Goal: Feedback & Contribution: Leave review/rating

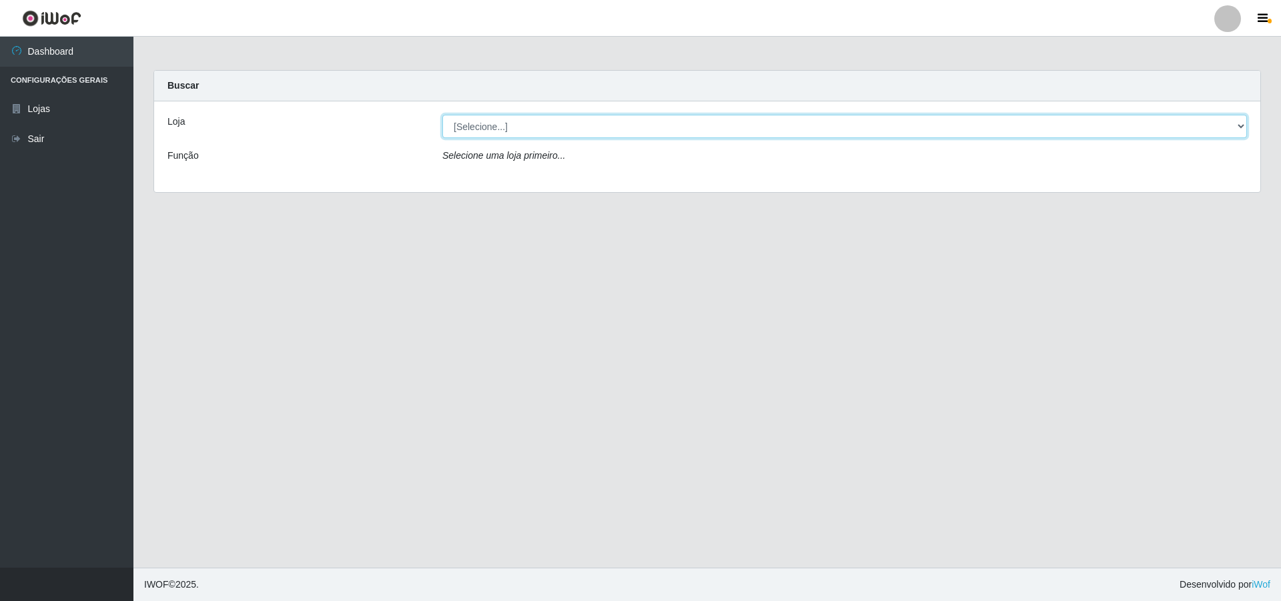
click at [619, 128] on select "[Selecione...] Atacado Vem - [STREET_ADDRESS]" at bounding box center [844, 126] width 804 height 23
select select "449"
click at [442, 115] on select "[Selecione...] Atacado Vem - [STREET_ADDRESS]" at bounding box center [844, 126] width 804 height 23
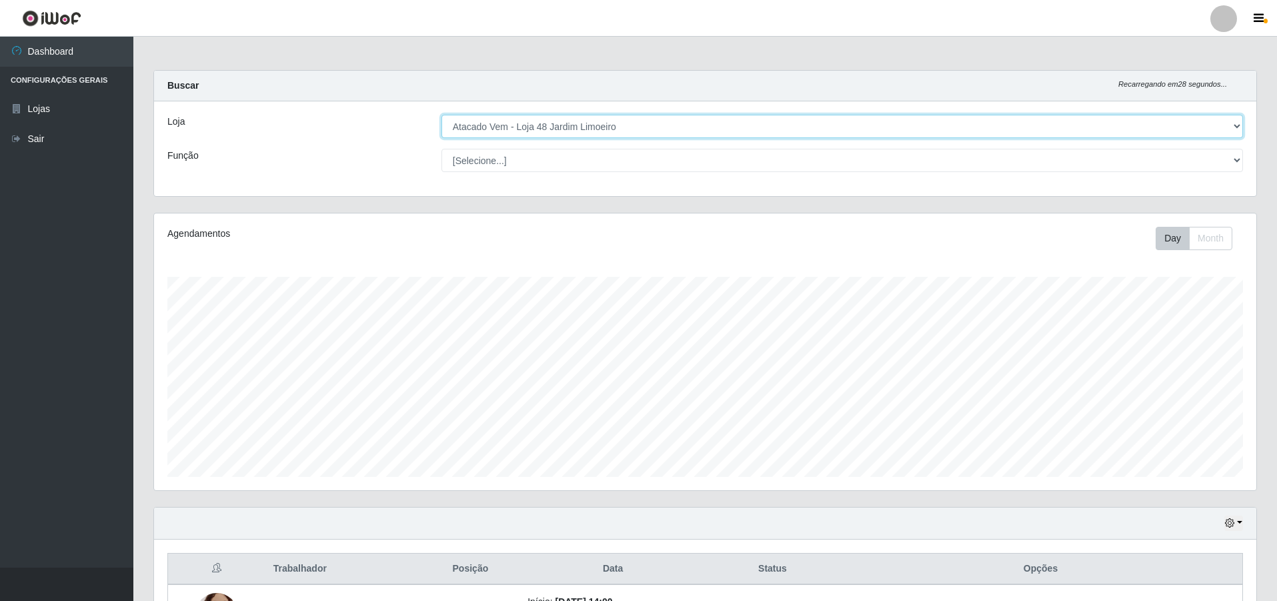
scroll to position [267, 0]
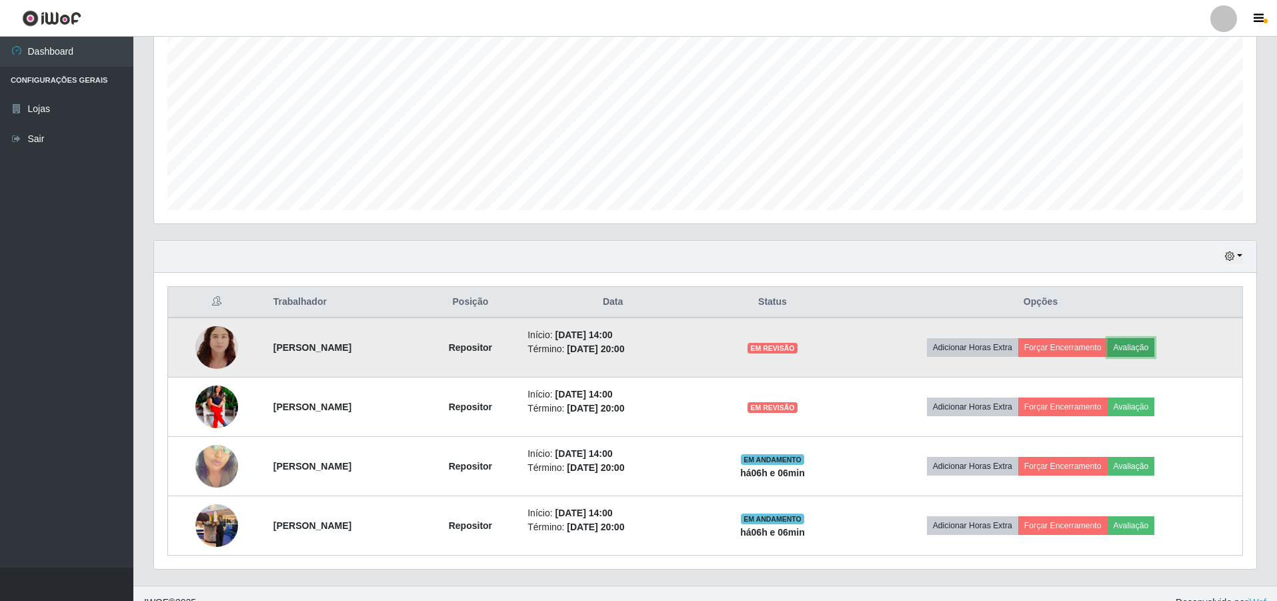
click at [1154, 346] on button "Avaliação" at bounding box center [1131, 347] width 47 height 19
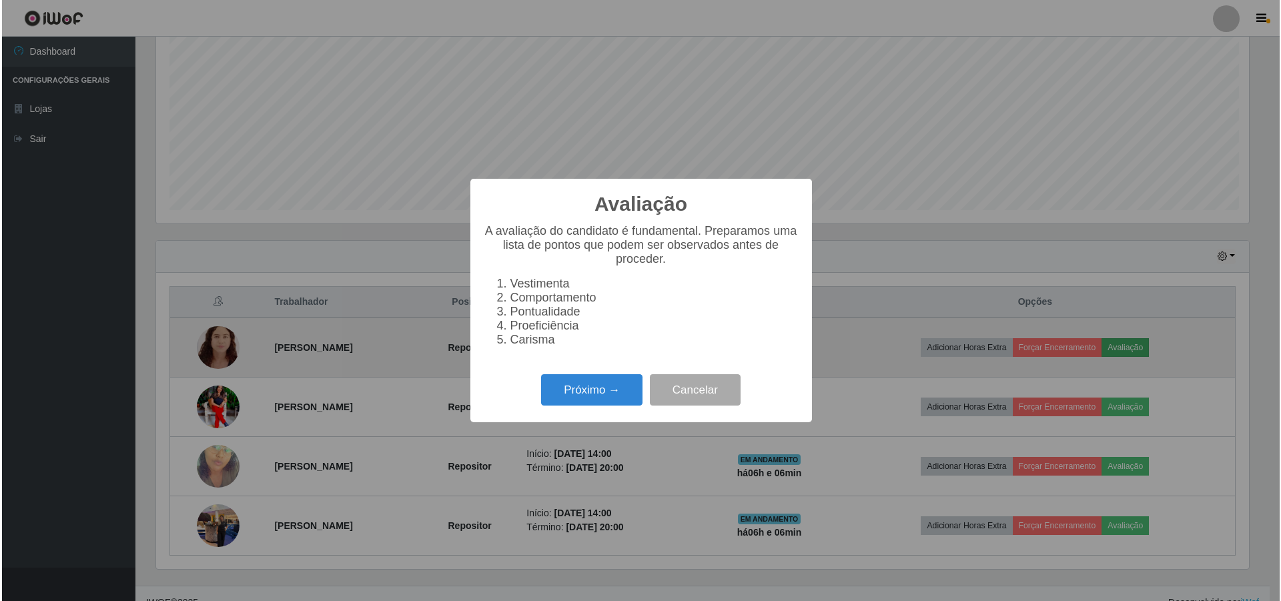
scroll to position [277, 1096]
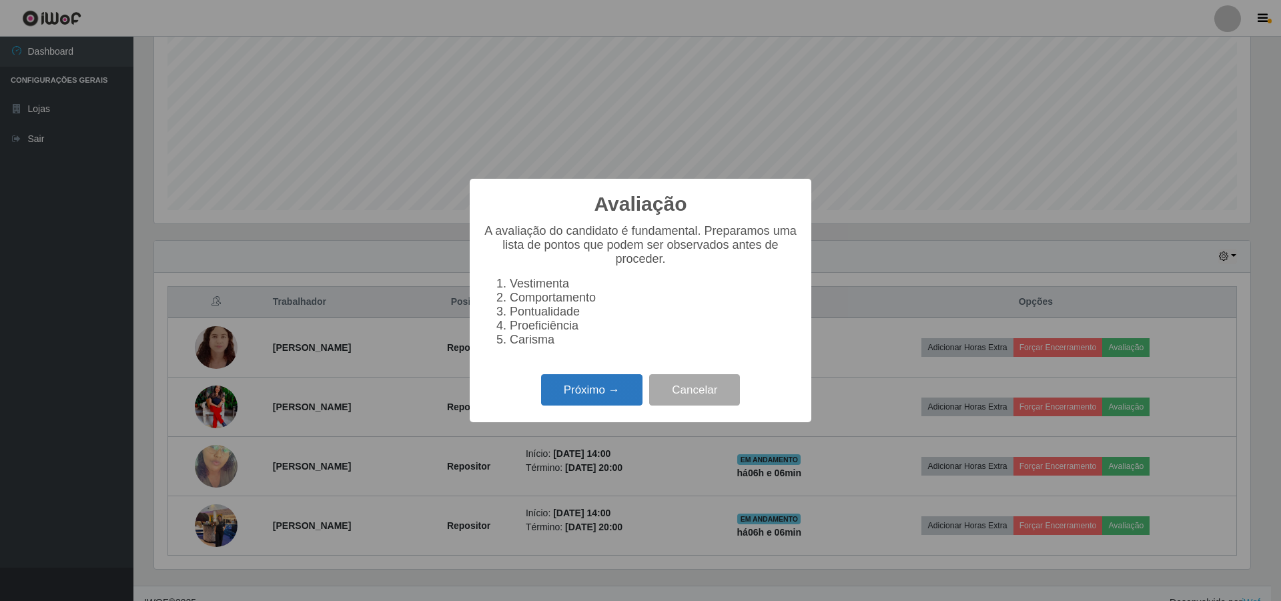
click at [596, 398] on button "Próximo →" at bounding box center [591, 389] width 101 height 31
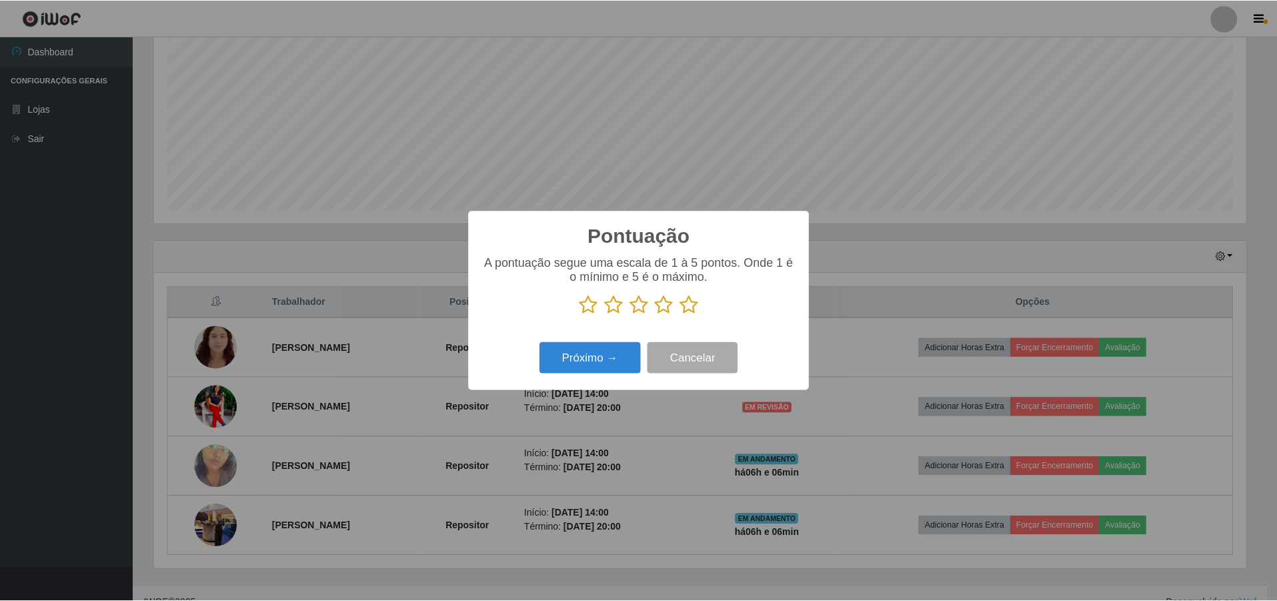
scroll to position [666776, 665957]
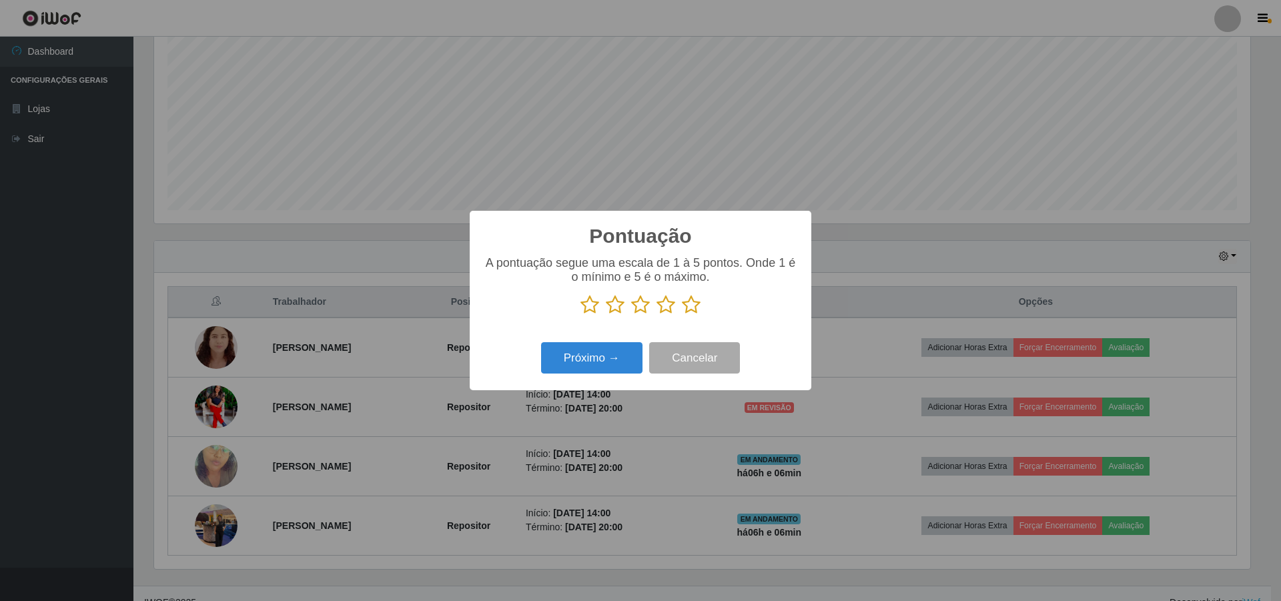
click at [686, 306] on icon at bounding box center [691, 305] width 19 height 20
click at [682, 315] on input "radio" at bounding box center [682, 315] width 0 height 0
click at [697, 361] on button "Cancelar" at bounding box center [694, 357] width 91 height 31
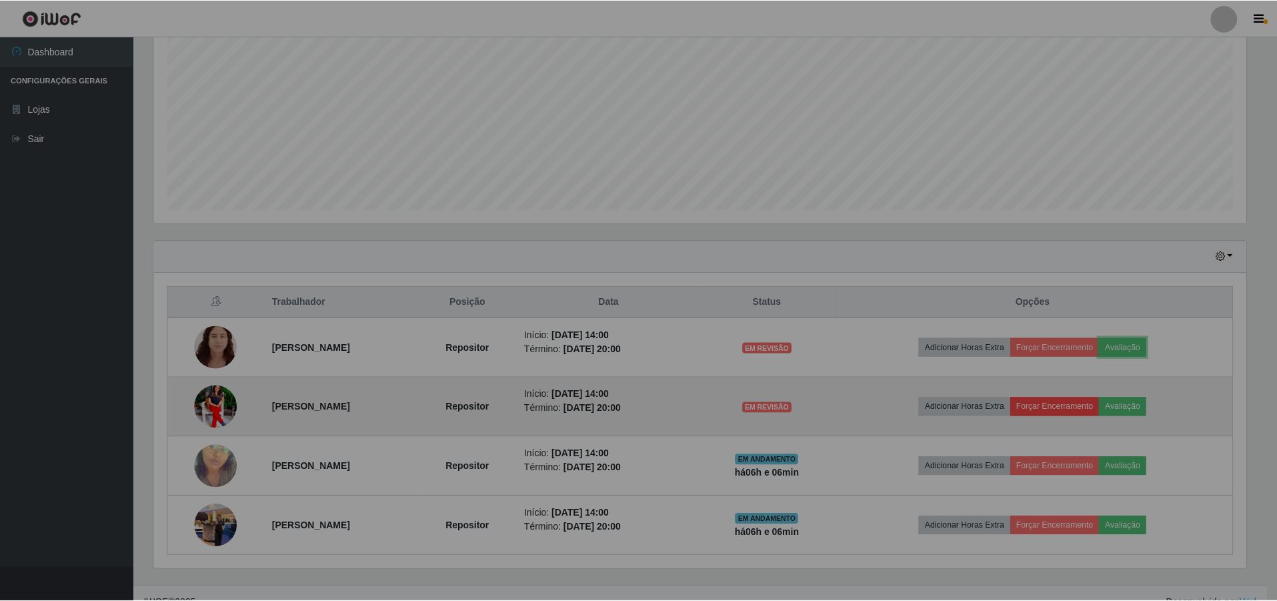
scroll to position [277, 1103]
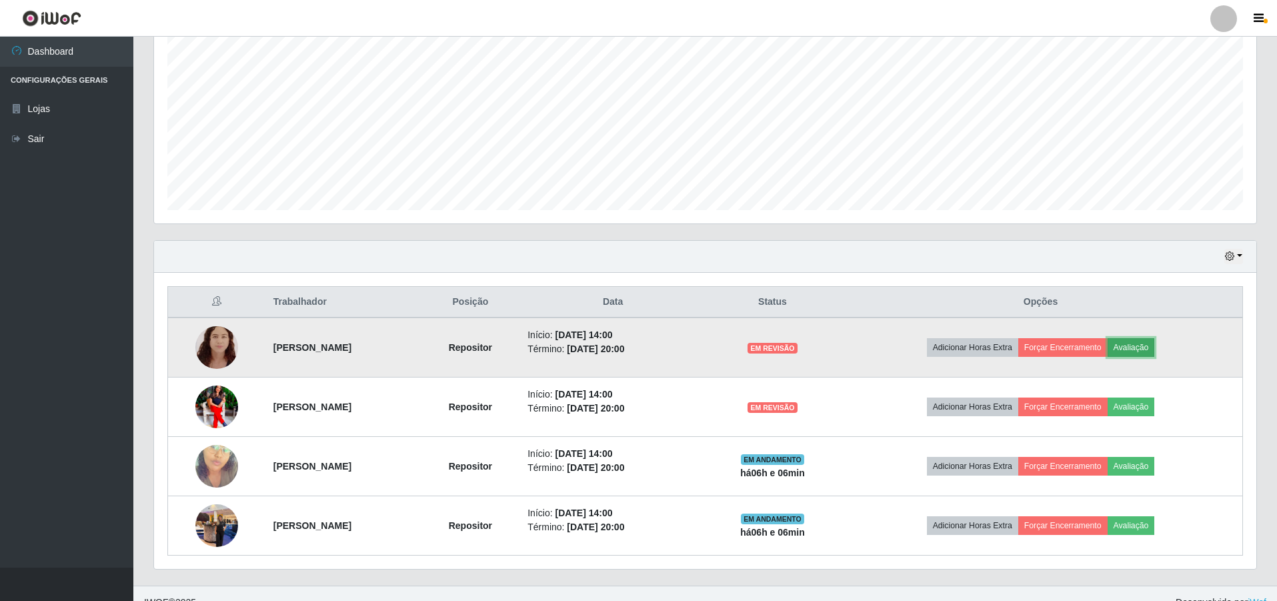
click at [1155, 351] on button "Avaliação" at bounding box center [1131, 347] width 47 height 19
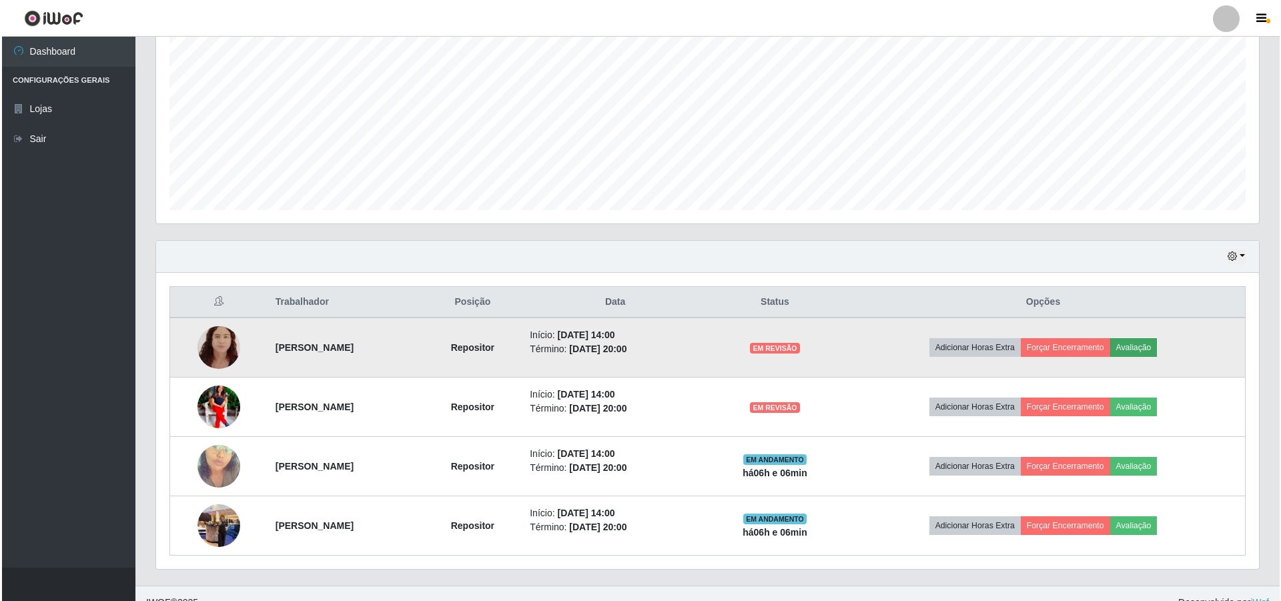
scroll to position [277, 1096]
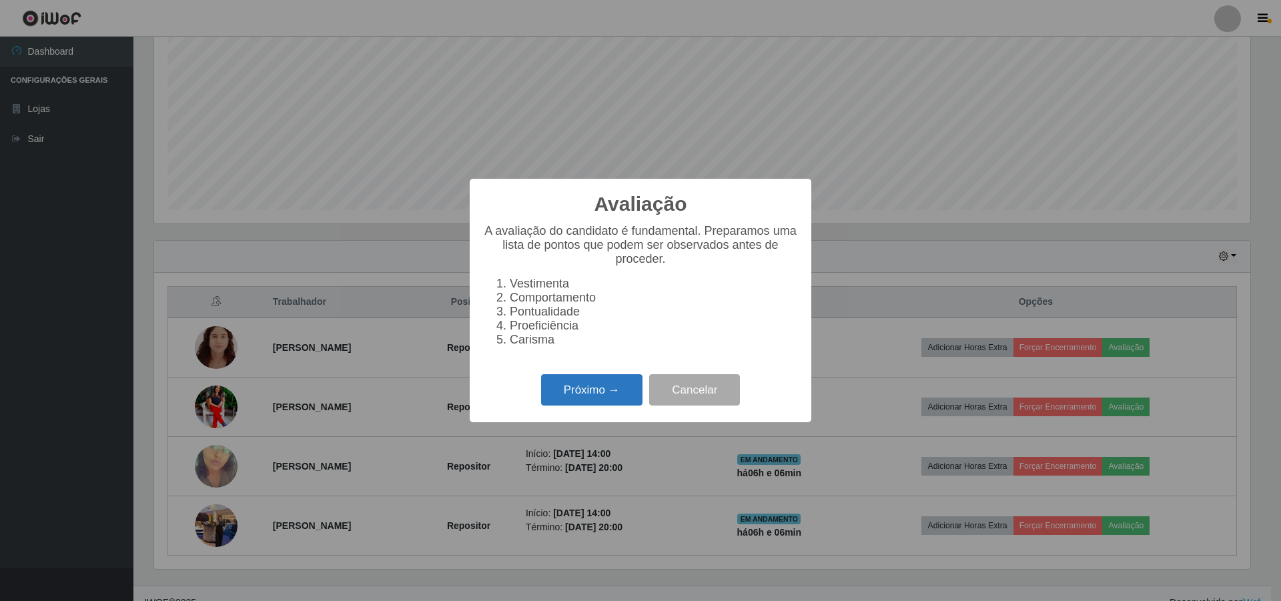
click at [574, 395] on button "Próximo →" at bounding box center [591, 389] width 101 height 31
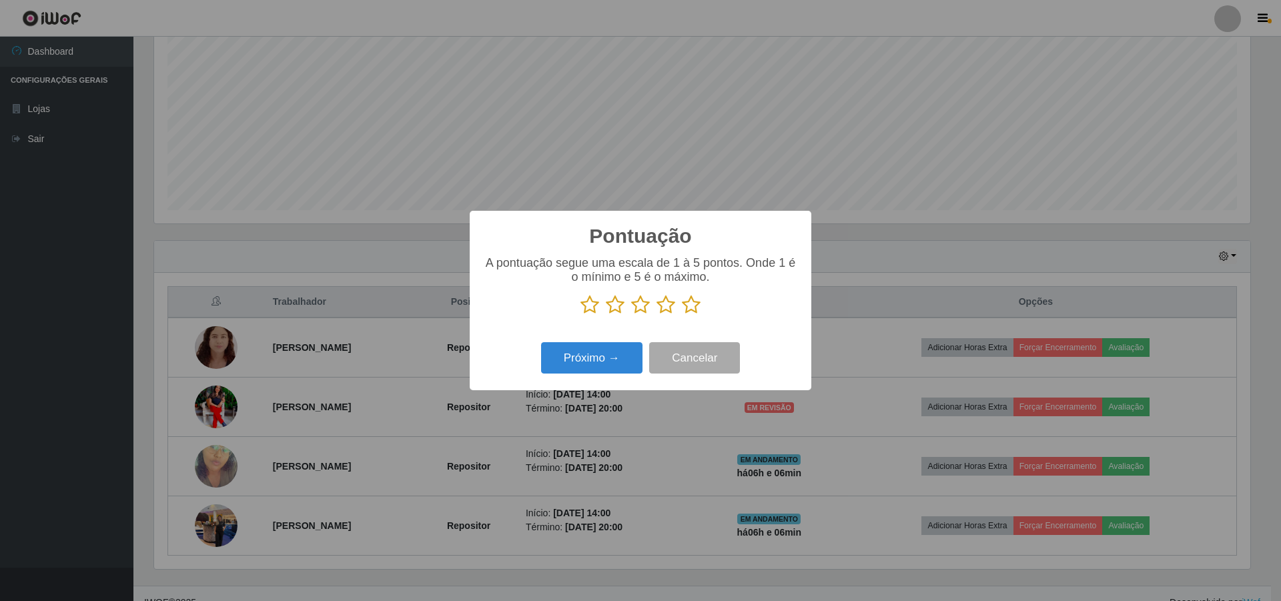
scroll to position [666776, 665957]
click at [691, 300] on icon at bounding box center [691, 305] width 19 height 20
click at [682, 315] on input "radio" at bounding box center [682, 315] width 0 height 0
click at [572, 356] on button "Próximo →" at bounding box center [591, 357] width 101 height 31
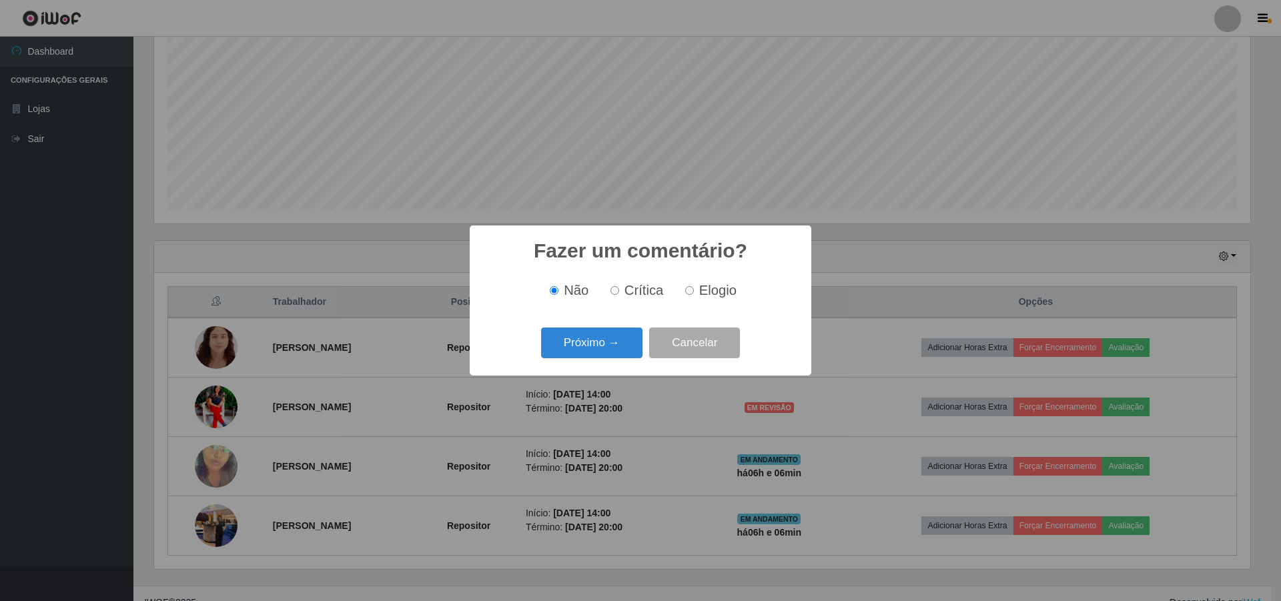
click at [690, 291] on input "Elogio" at bounding box center [689, 290] width 9 height 9
radio input "true"
click at [583, 342] on button "Próximo →" at bounding box center [591, 343] width 101 height 31
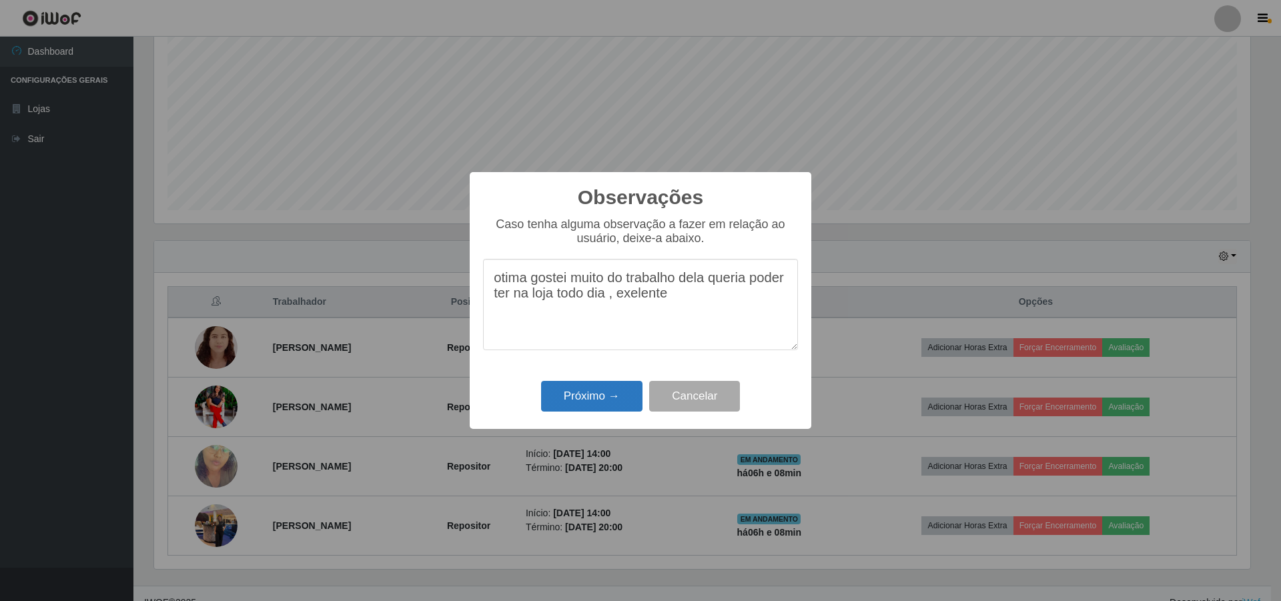
type textarea "otima gostei muito do trabalho dela queria poder ter na loja todo dia , exelente"
click at [602, 396] on button "Próximo →" at bounding box center [591, 396] width 101 height 31
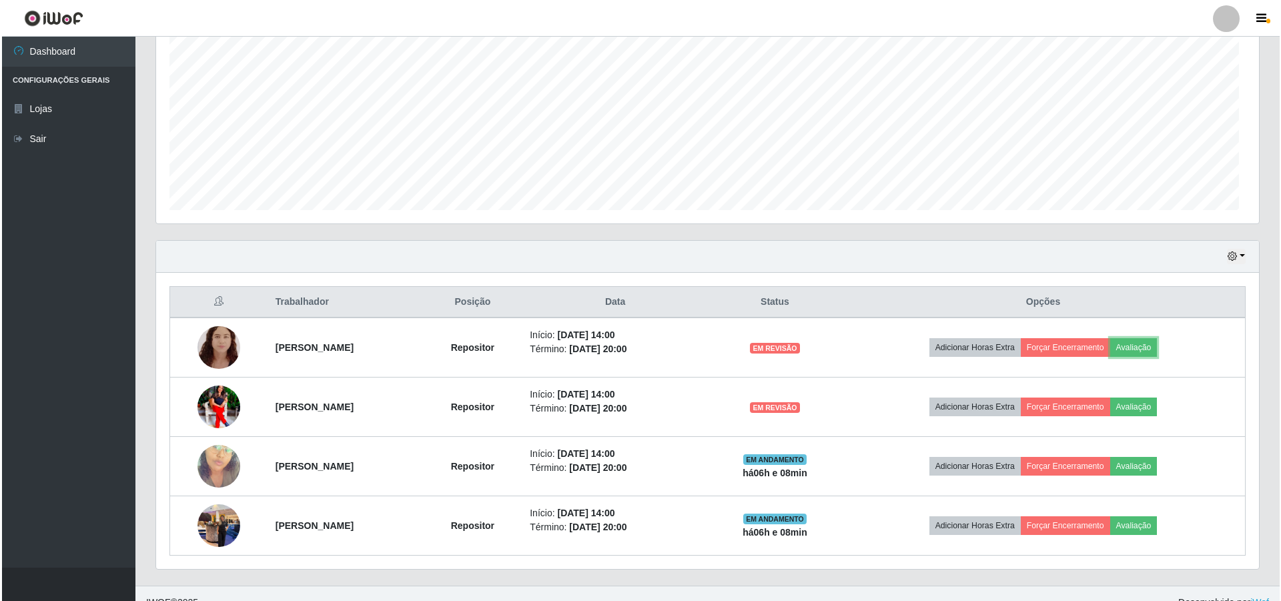
scroll to position [277, 1103]
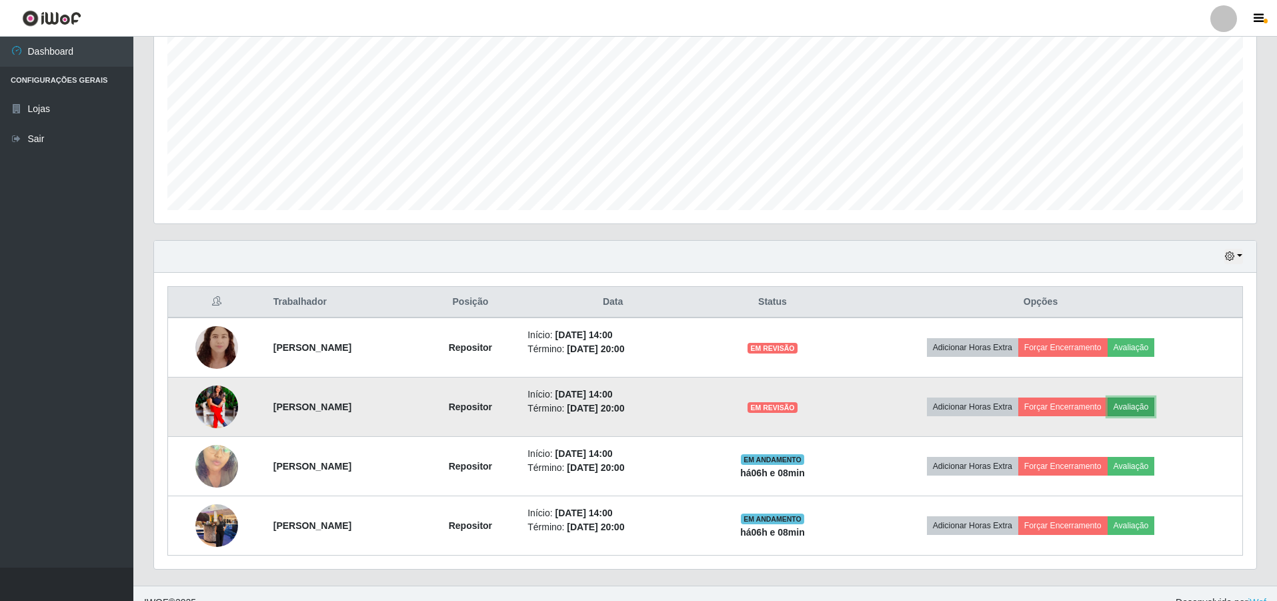
click at [1155, 410] on button "Avaliação" at bounding box center [1131, 407] width 47 height 19
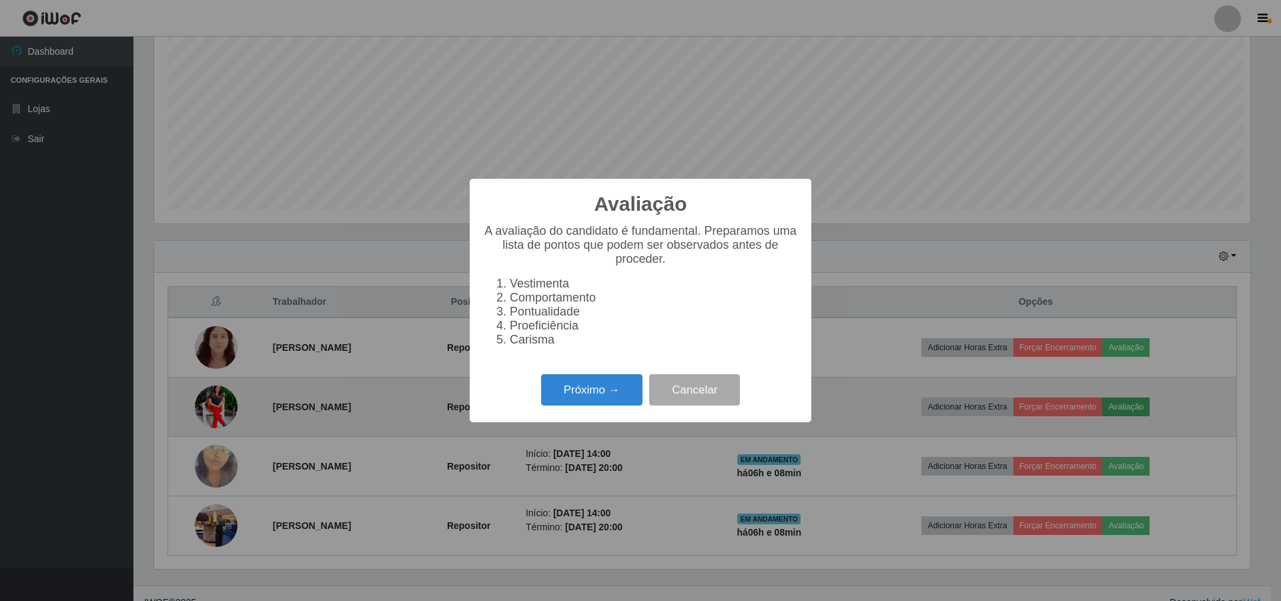
scroll to position [277, 1096]
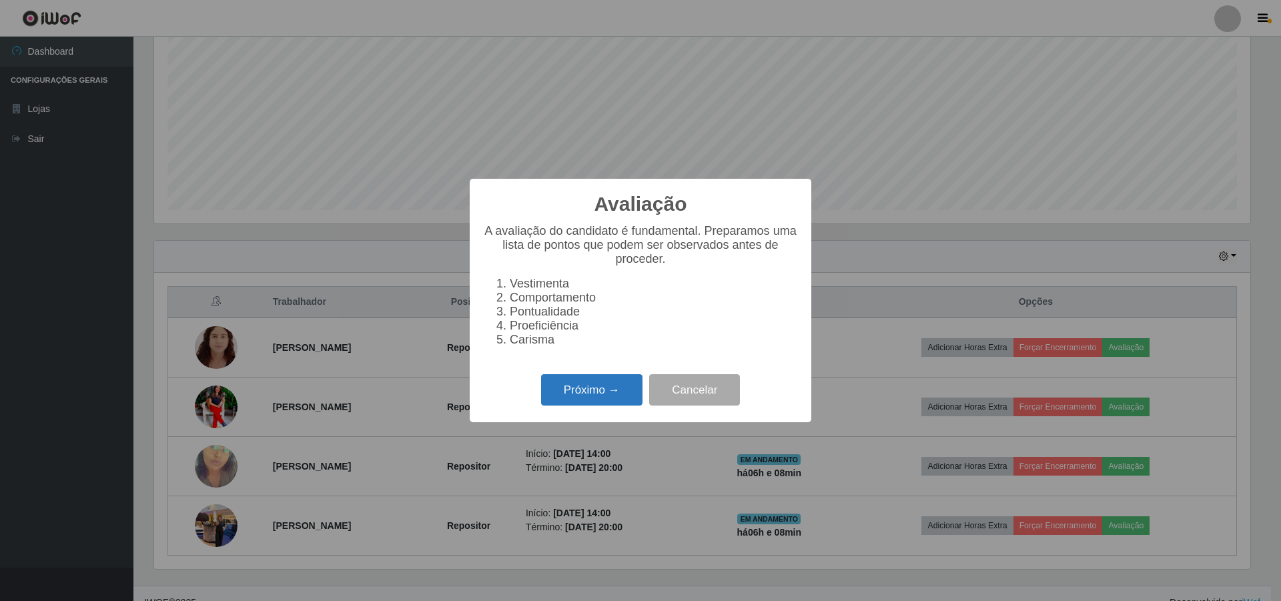
click at [568, 396] on button "Próximo →" at bounding box center [591, 389] width 101 height 31
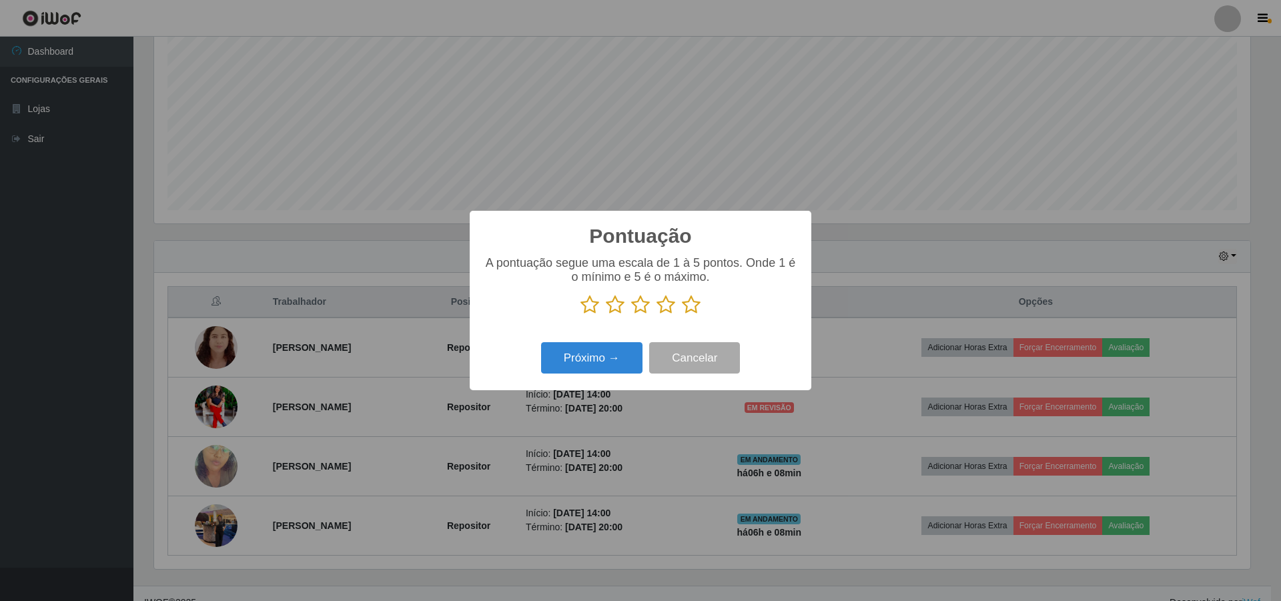
click at [633, 303] on icon at bounding box center [640, 305] width 19 height 20
click at [631, 315] on input "radio" at bounding box center [631, 315] width 0 height 0
click at [592, 356] on button "Próximo →" at bounding box center [591, 357] width 101 height 31
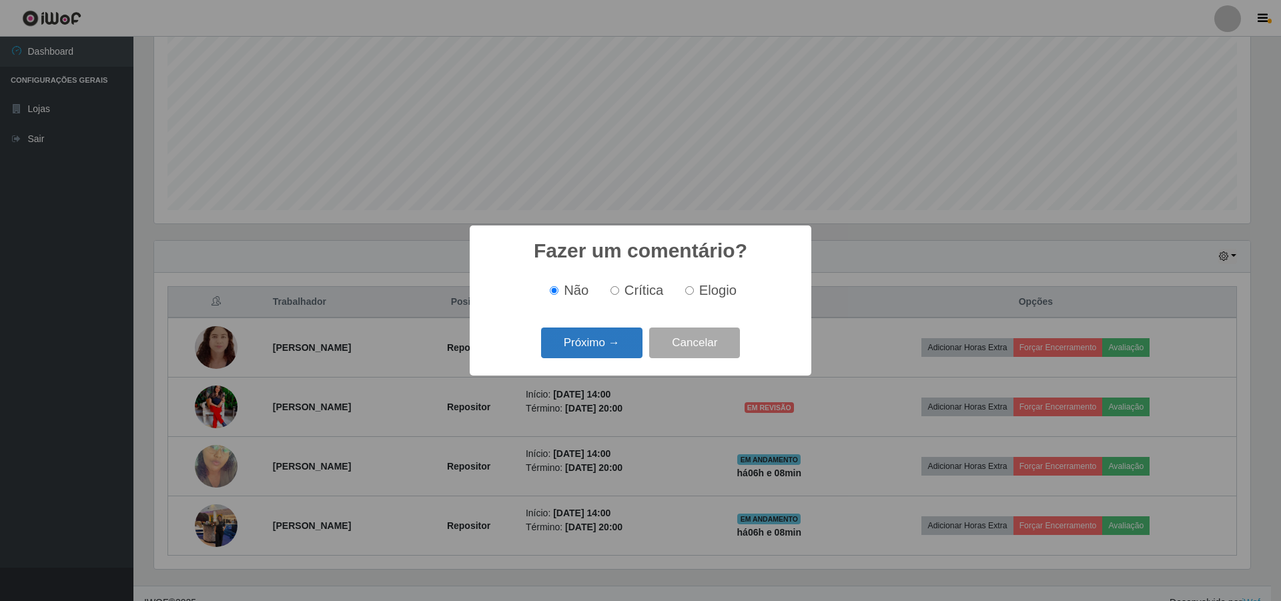
click at [590, 342] on button "Próximo →" at bounding box center [591, 343] width 101 height 31
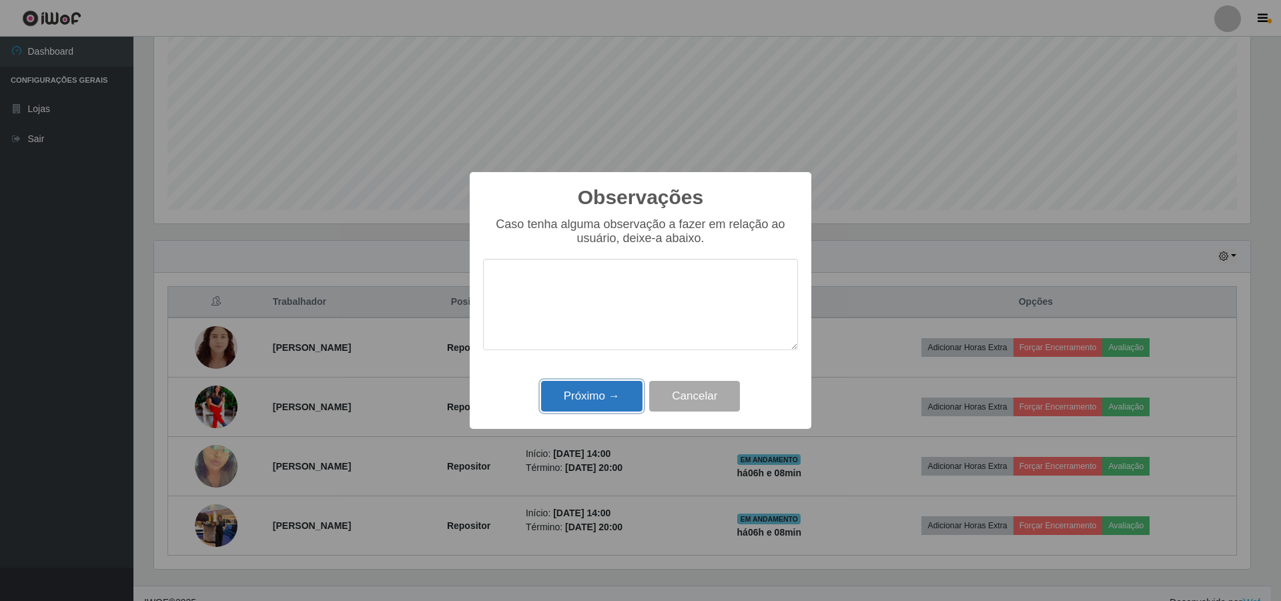
click at [565, 394] on button "Próximo →" at bounding box center [591, 396] width 101 height 31
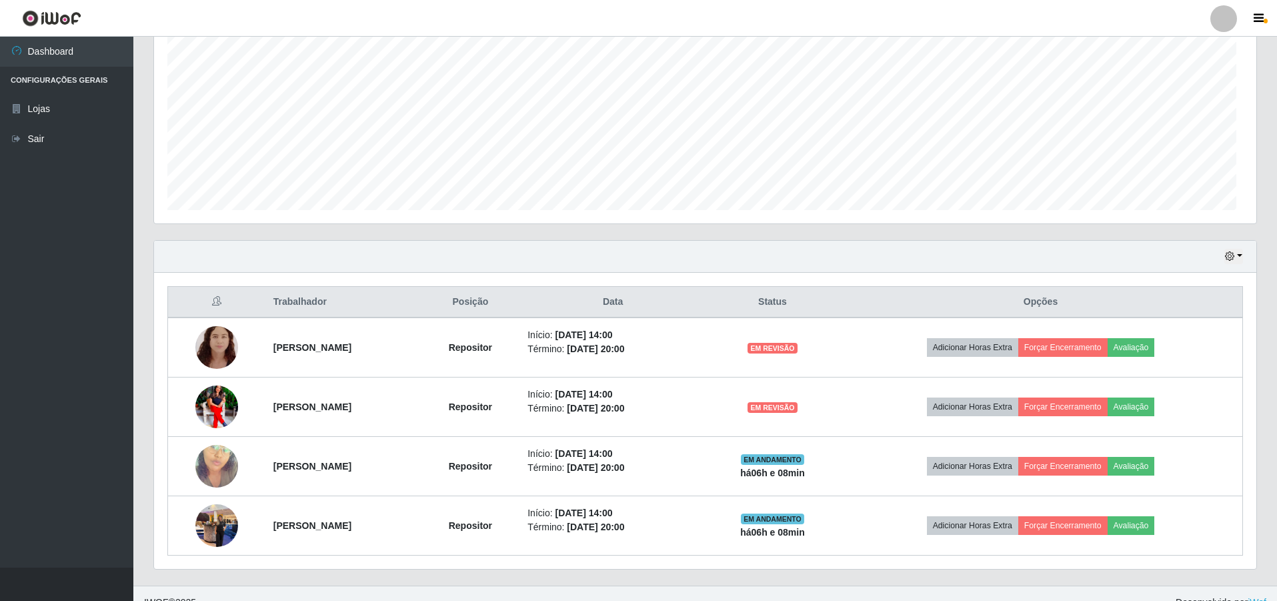
scroll to position [277, 1103]
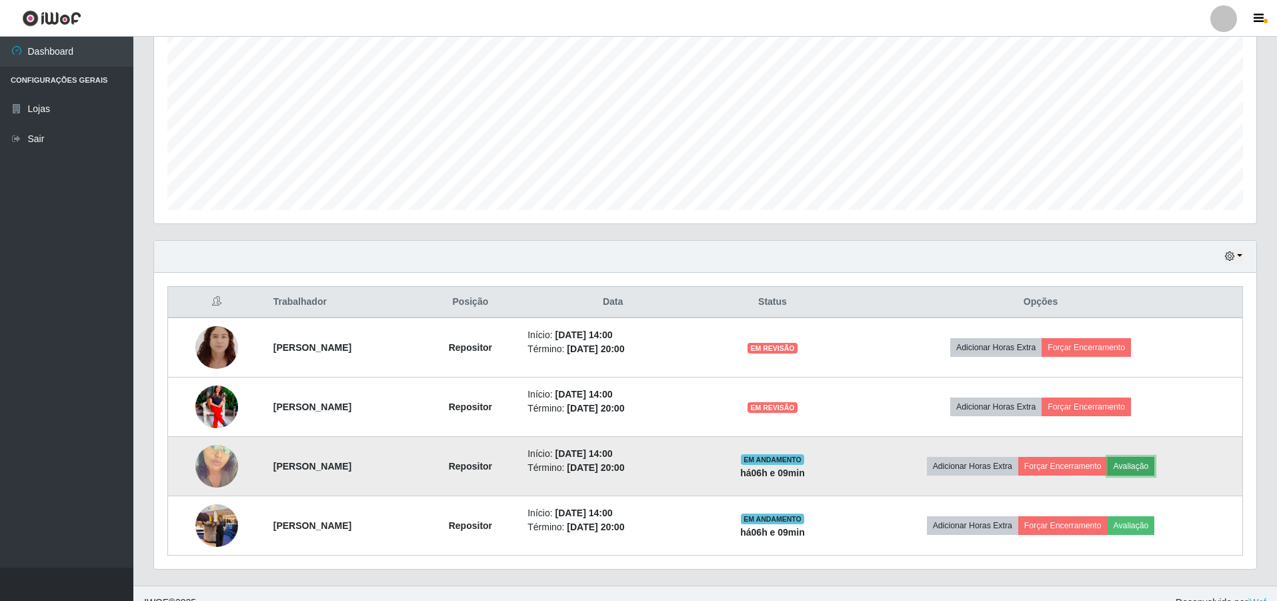
click at [1155, 460] on button "Avaliação" at bounding box center [1131, 466] width 47 height 19
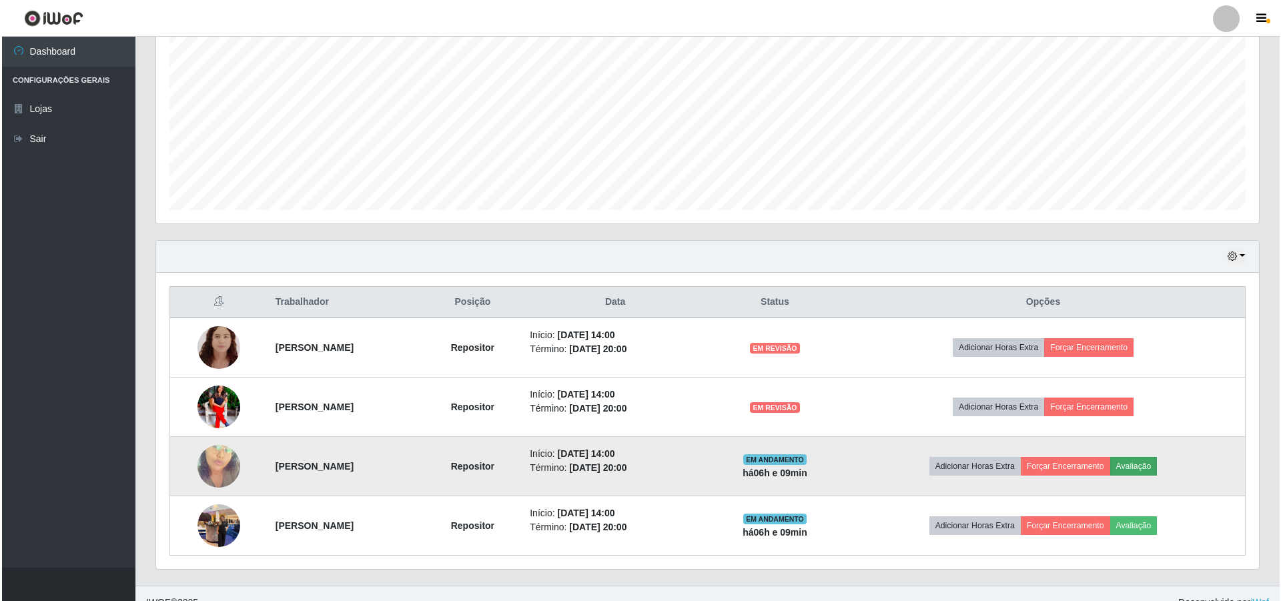
scroll to position [277, 1096]
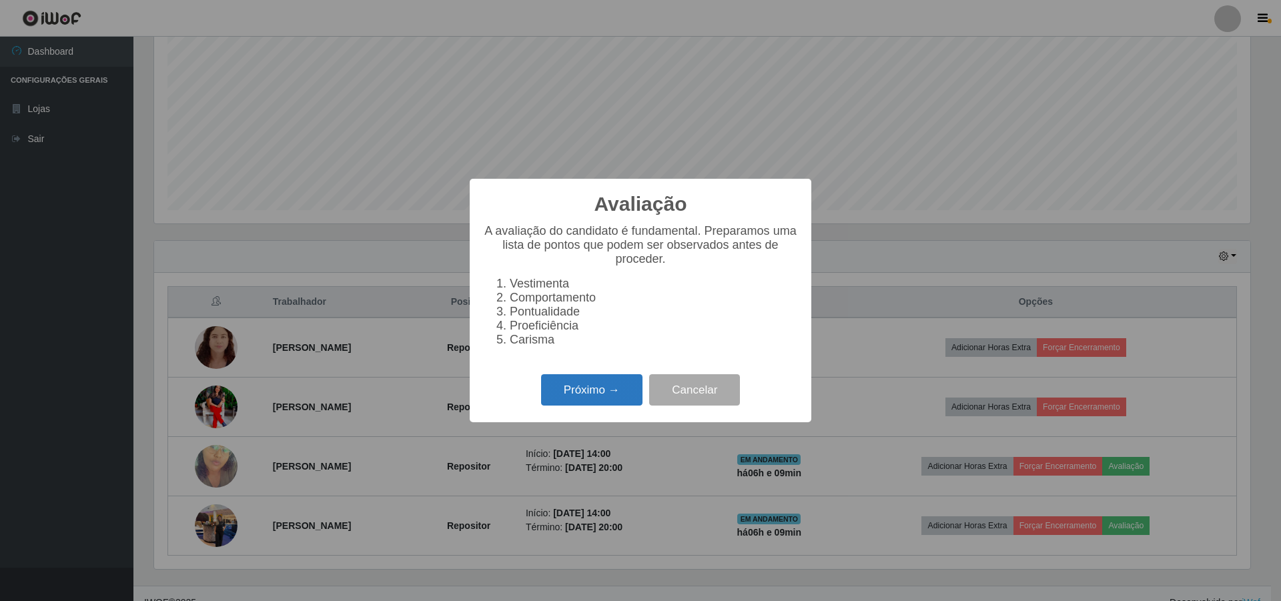
click at [598, 400] on button "Próximo →" at bounding box center [591, 389] width 101 height 31
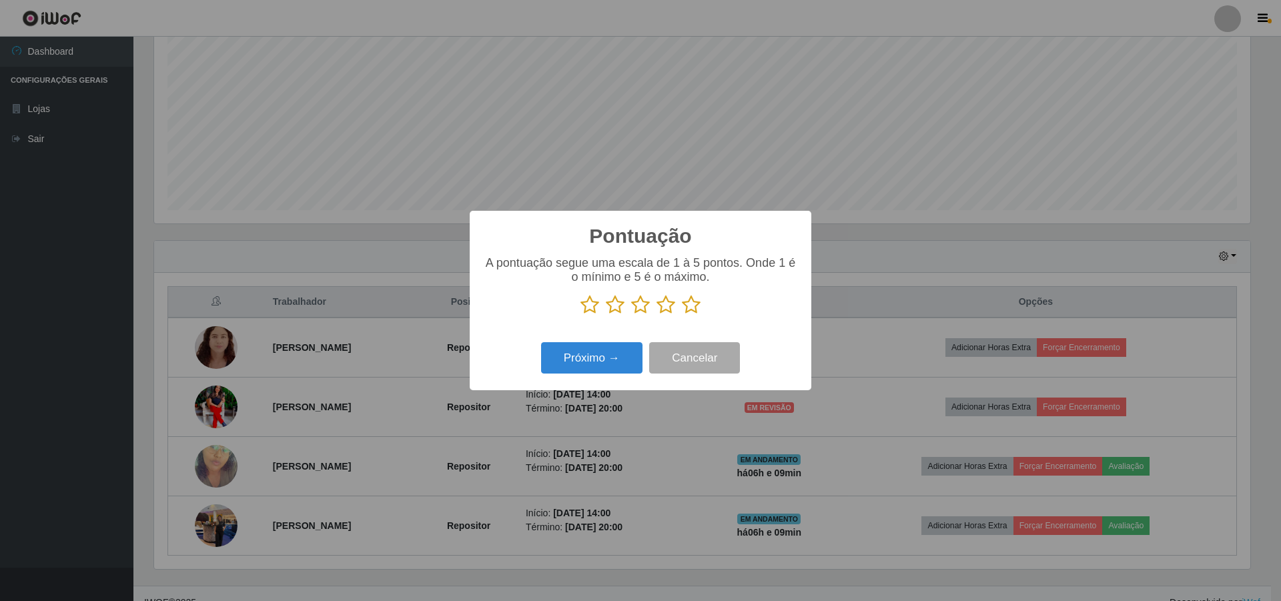
scroll to position [666776, 665957]
click at [640, 306] on icon at bounding box center [640, 305] width 19 height 20
click at [631, 315] on input "radio" at bounding box center [631, 315] width 0 height 0
click at [571, 360] on button "Próximo →" at bounding box center [591, 357] width 101 height 31
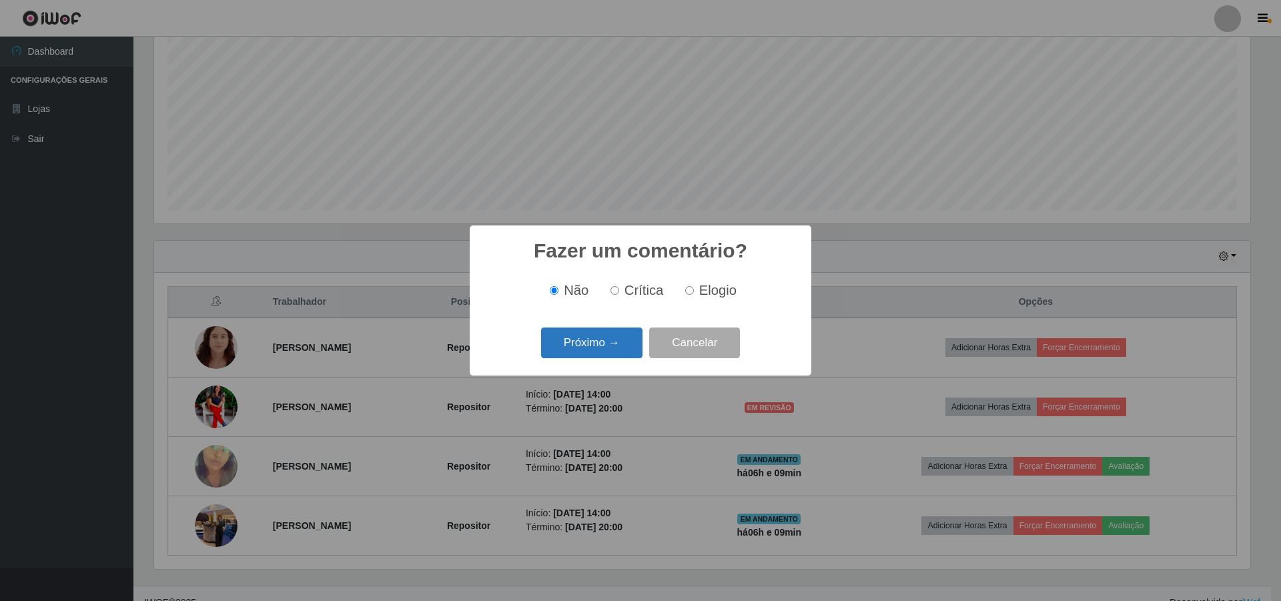
click at [574, 344] on button "Próximo →" at bounding box center [591, 343] width 101 height 31
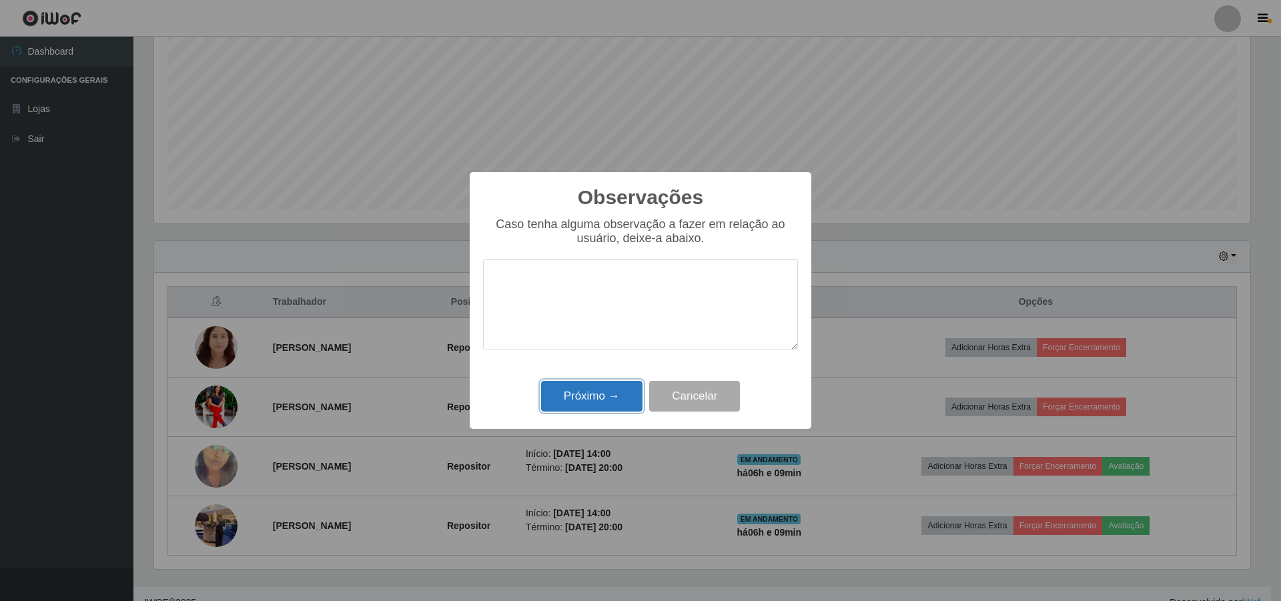
click at [594, 396] on button "Próximo →" at bounding box center [591, 396] width 101 height 31
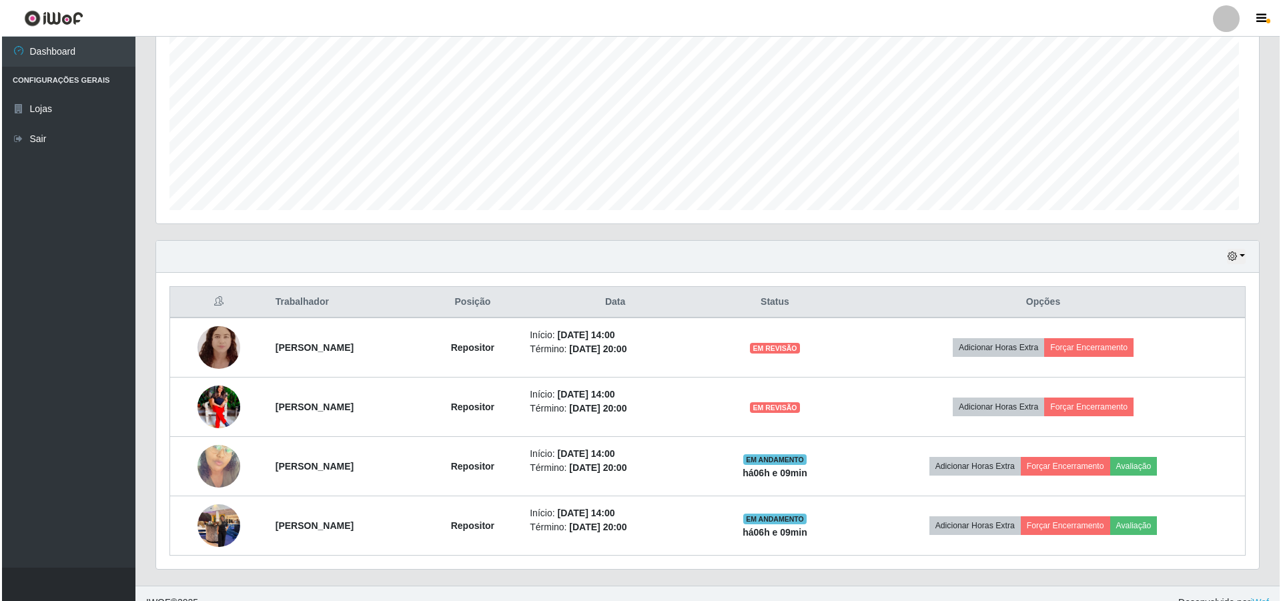
scroll to position [277, 1103]
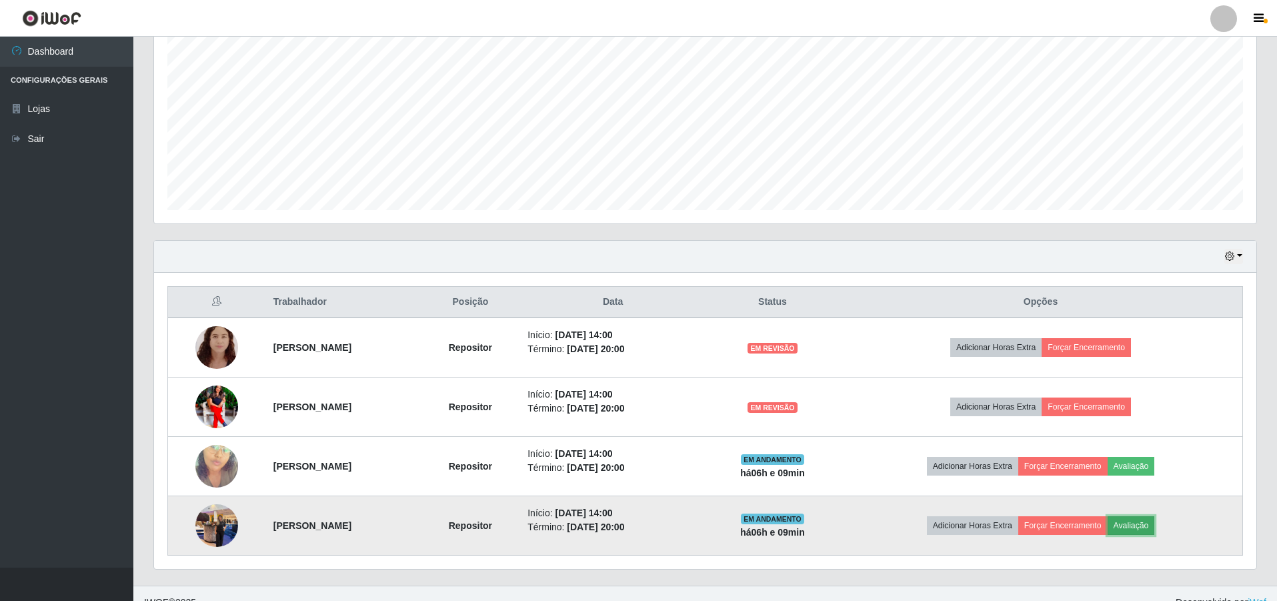
click at [1155, 530] on button "Avaliação" at bounding box center [1131, 525] width 47 height 19
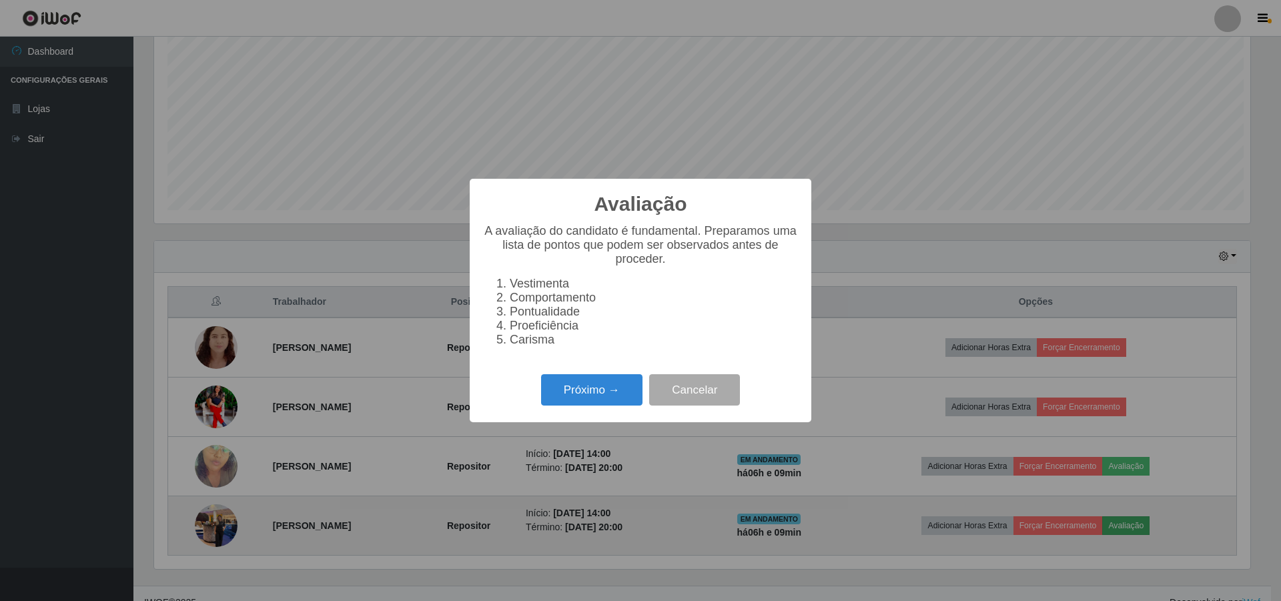
scroll to position [277, 1096]
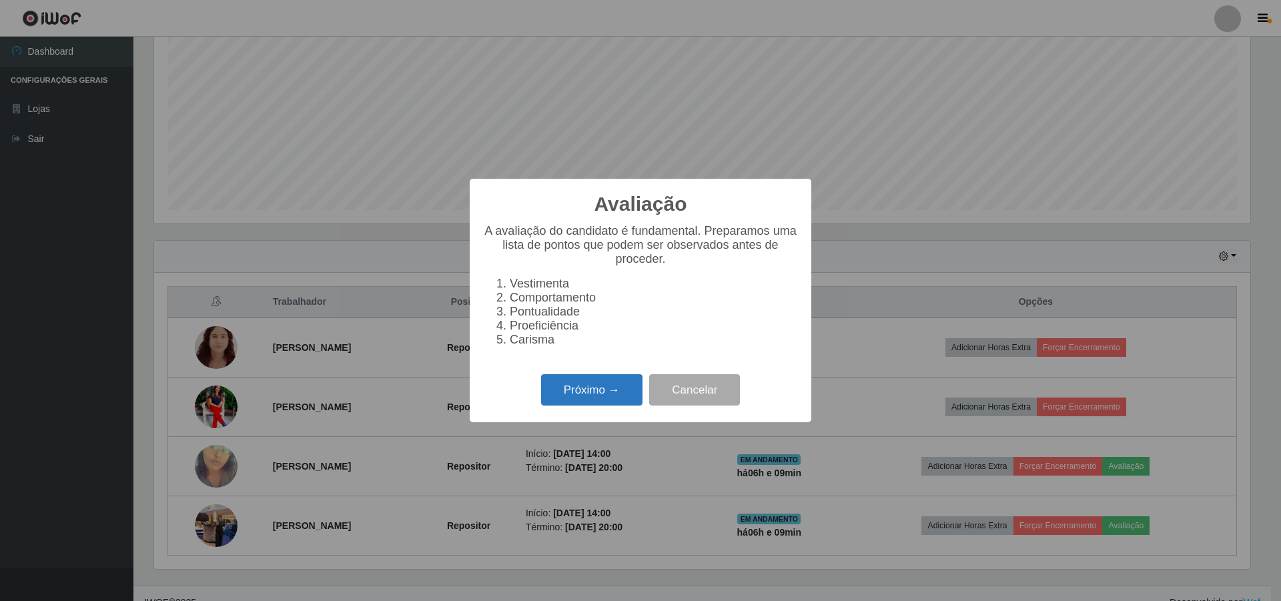
click at [608, 399] on button "Próximo →" at bounding box center [591, 389] width 101 height 31
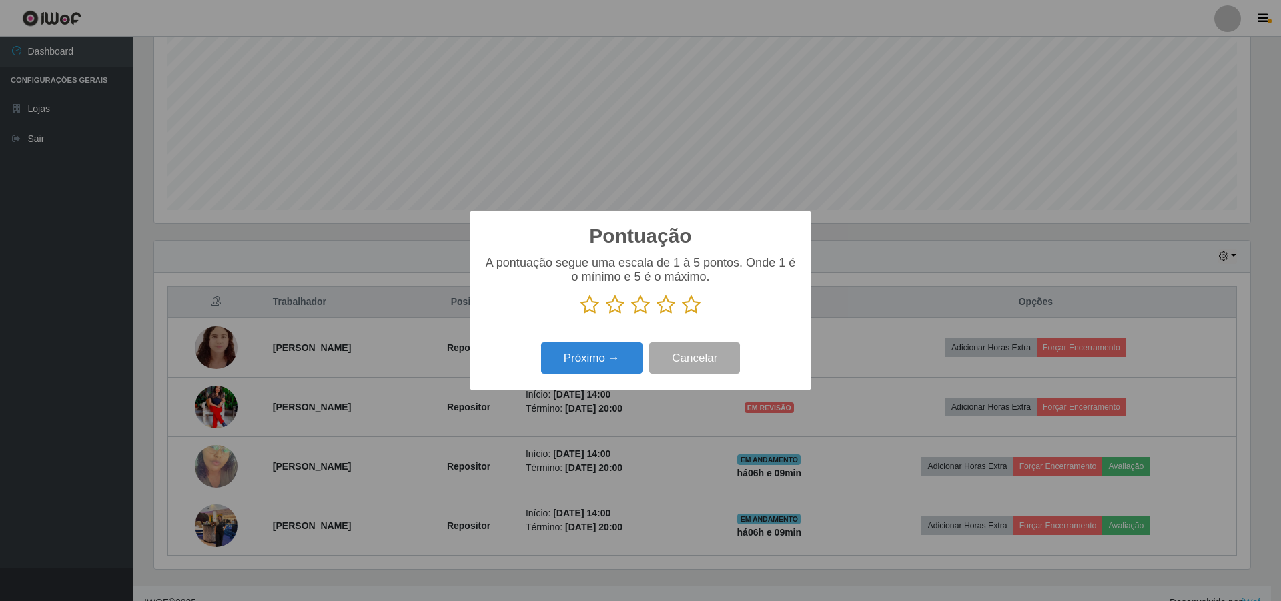
scroll to position [666776, 665957]
click at [634, 304] on icon at bounding box center [640, 305] width 19 height 20
click at [631, 315] on input "radio" at bounding box center [631, 315] width 0 height 0
click at [581, 353] on button "Próximo →" at bounding box center [591, 357] width 101 height 31
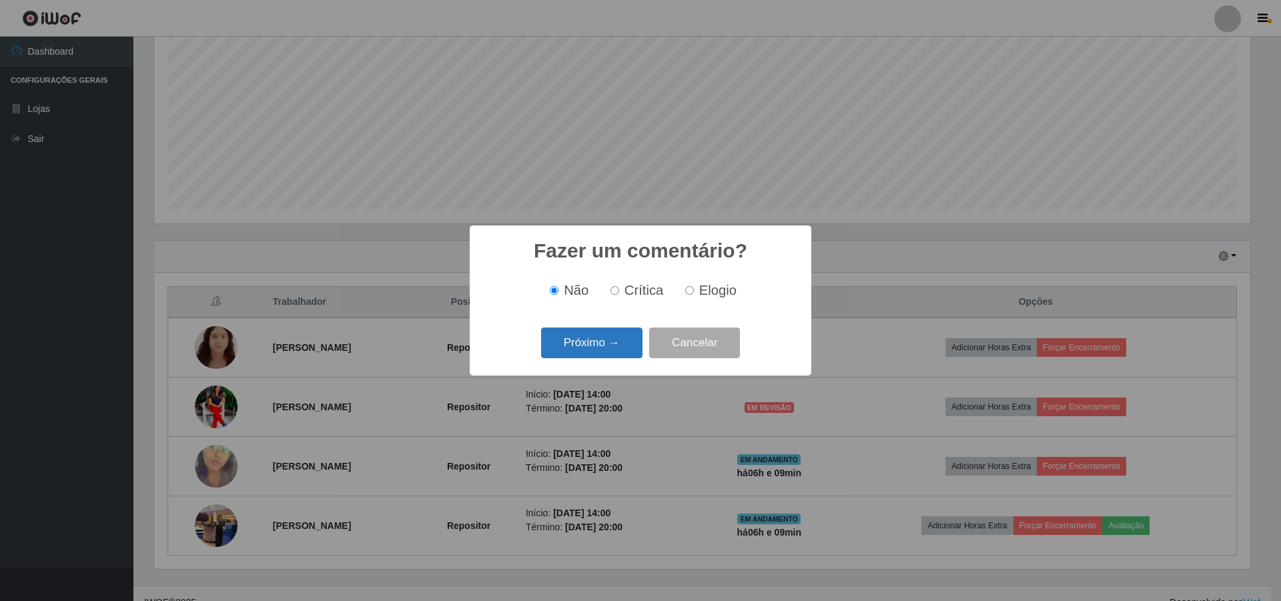
click at [576, 340] on button "Próximo →" at bounding box center [591, 343] width 101 height 31
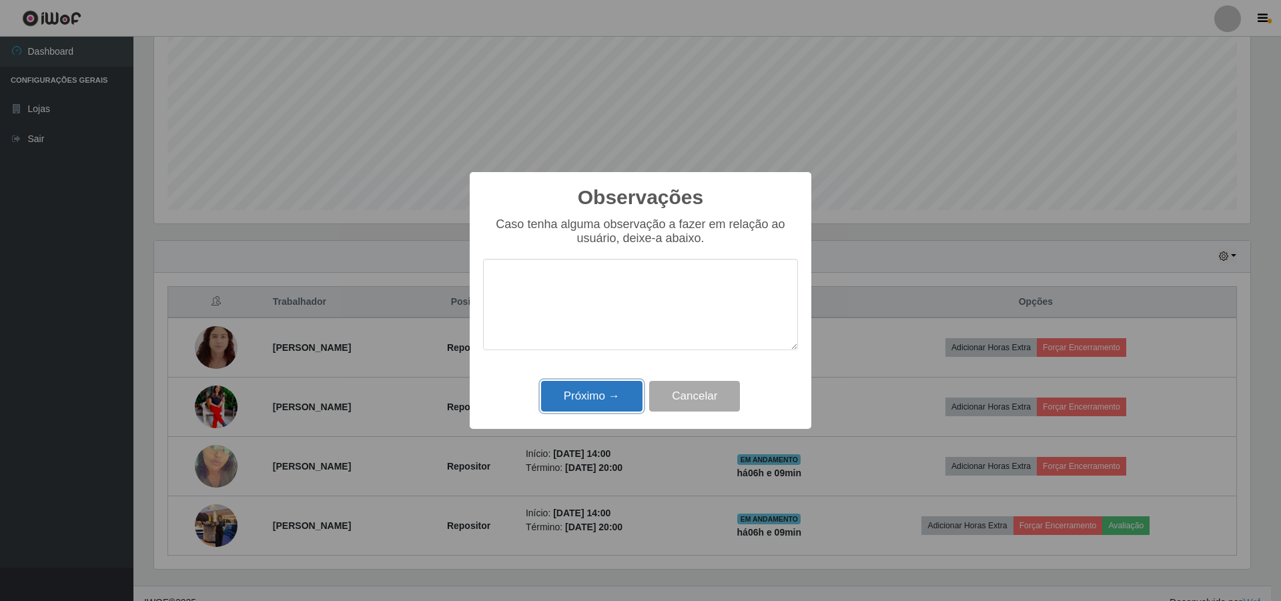
click at [564, 402] on button "Próximo →" at bounding box center [591, 396] width 101 height 31
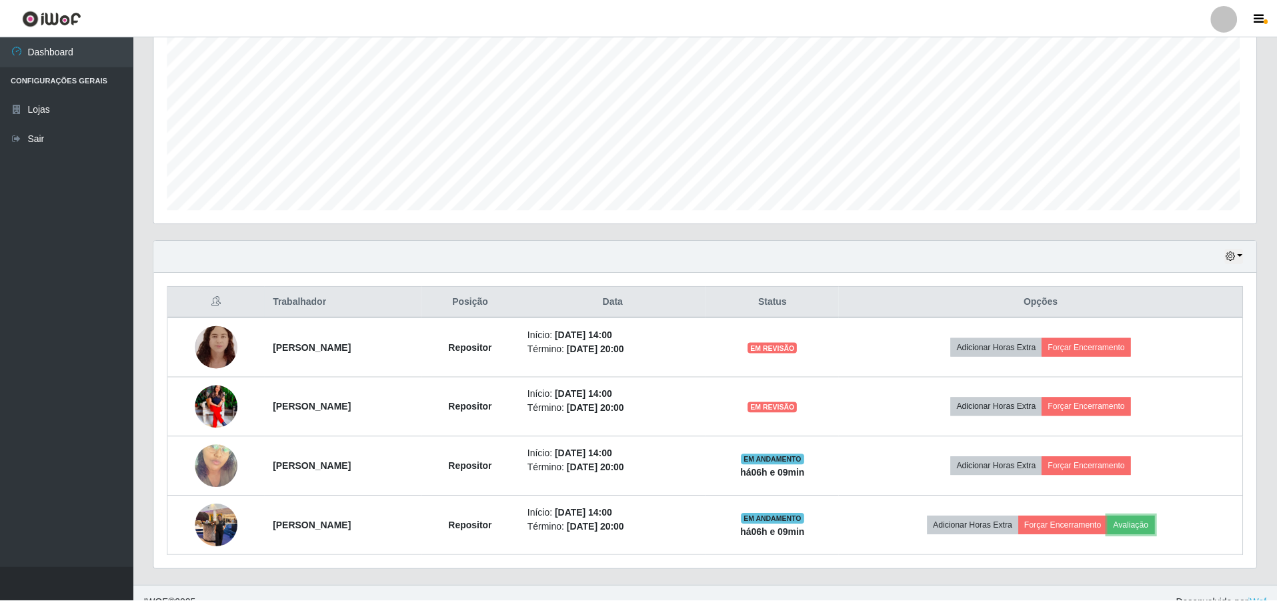
scroll to position [277, 1103]
